Goal: Transaction & Acquisition: Purchase product/service

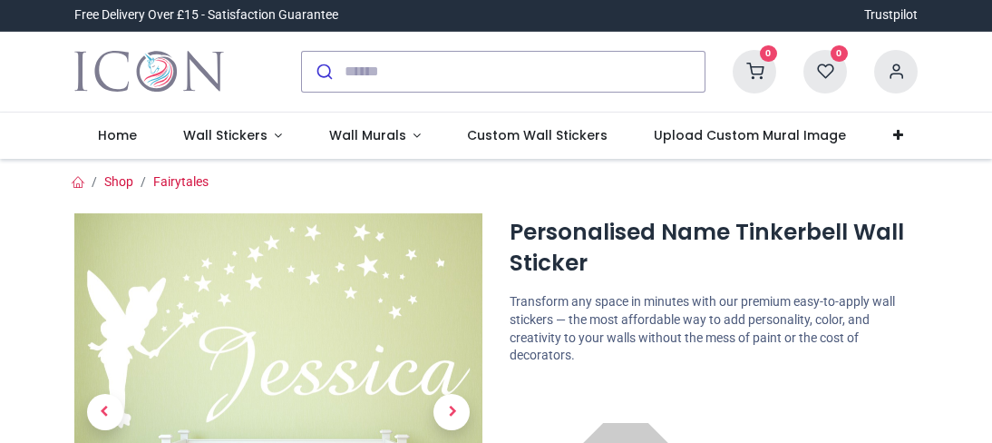
click at [459, 394] on span "Next" at bounding box center [452, 412] width 36 height 36
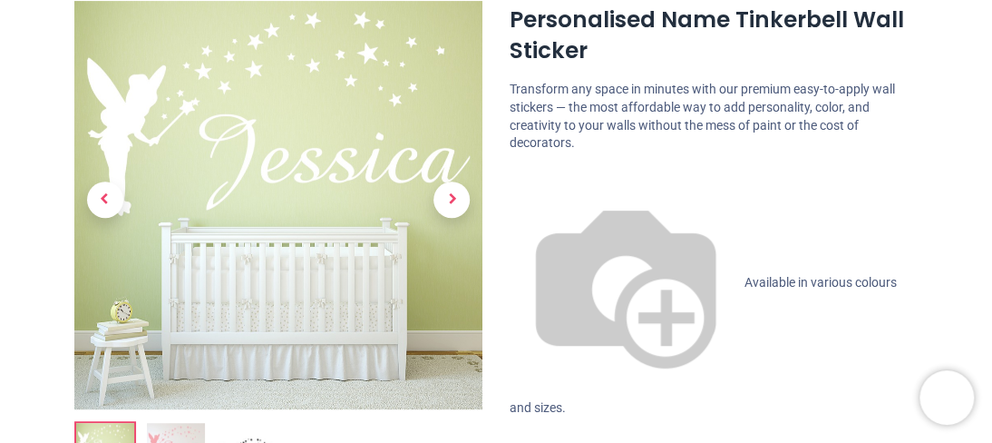
click at [558, 81] on p "Transform any space in minutes with our premium easy-to-apply wall stickers — t…" at bounding box center [714, 116] width 408 height 71
drag, startPoint x: 558, startPoint y: 81, endPoint x: 426, endPoint y: 82, distance: 131.5
click at [558, 81] on p "Transform any space in minutes with our premium easy-to-apply wall stickers — t…" at bounding box center [714, 116] width 408 height 71
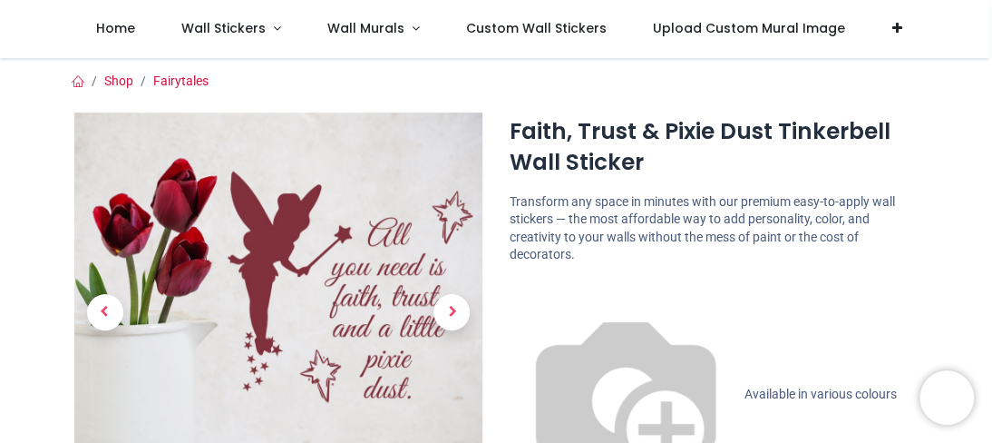
scroll to position [120, 0]
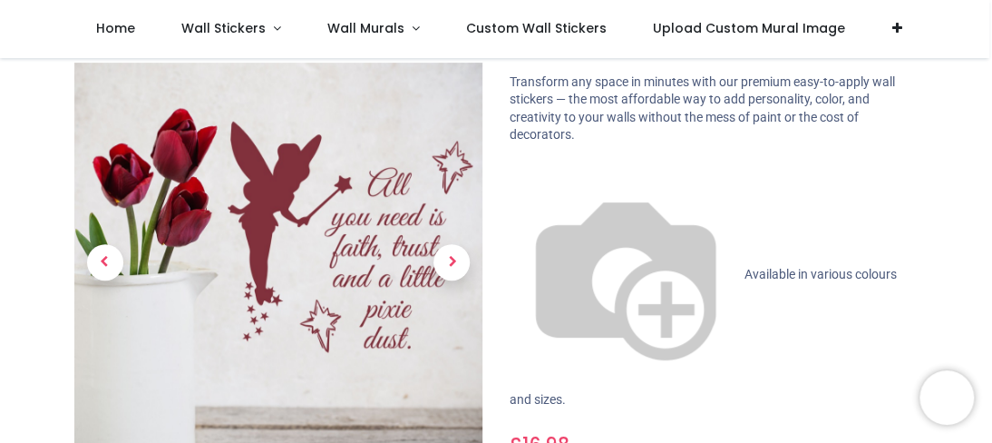
click at [901, 113] on p "Transform any space in minutes with our premium easy-to-apply wall stickers — t…" at bounding box center [714, 108] width 408 height 71
click at [160, 31] on link "Wall Stickers" at bounding box center [232, 29] width 146 height 58
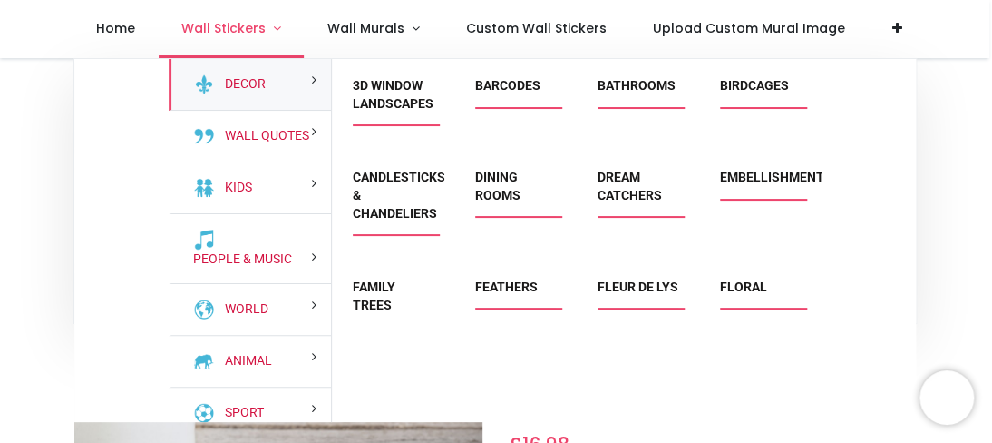
click at [296, 4] on link "Wall Stickers" at bounding box center [232, 29] width 146 height 58
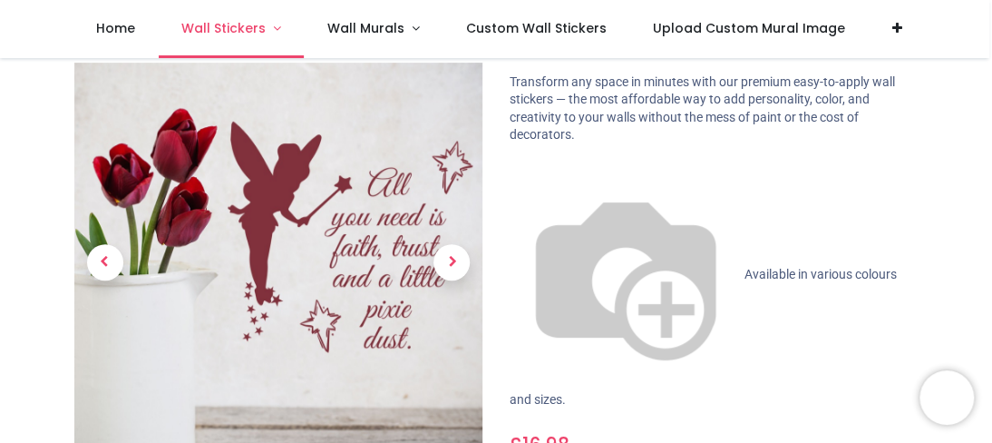
click at [296, 4] on link "Wall Stickers" at bounding box center [232, 29] width 146 height 58
